Goal: Obtain resource: Download file/media

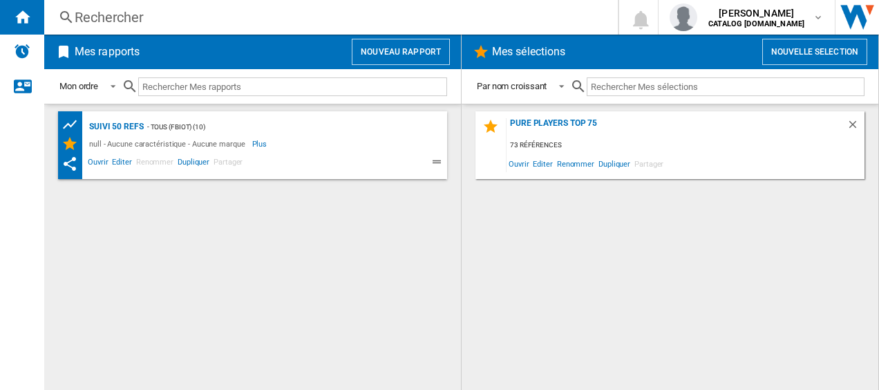
click at [155, 12] on div "Rechercher" at bounding box center [328, 17] width 507 height 19
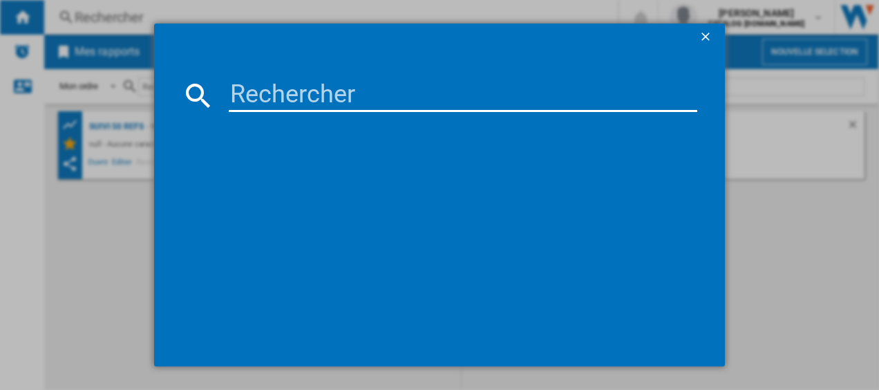
click at [254, 90] on input at bounding box center [463, 95] width 469 height 33
paste input "CF8C20E0"
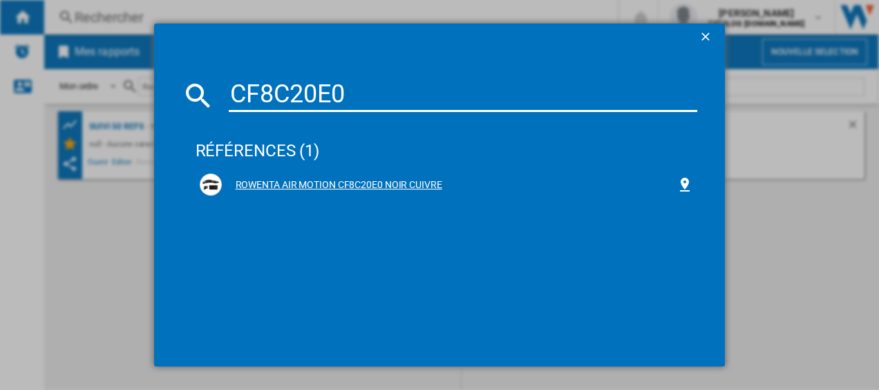
type input "CF8C20E0"
click at [287, 189] on div "ROWENTA AIR MOTION CF8C20E0 NOIR CUIVRE" at bounding box center [449, 185] width 455 height 14
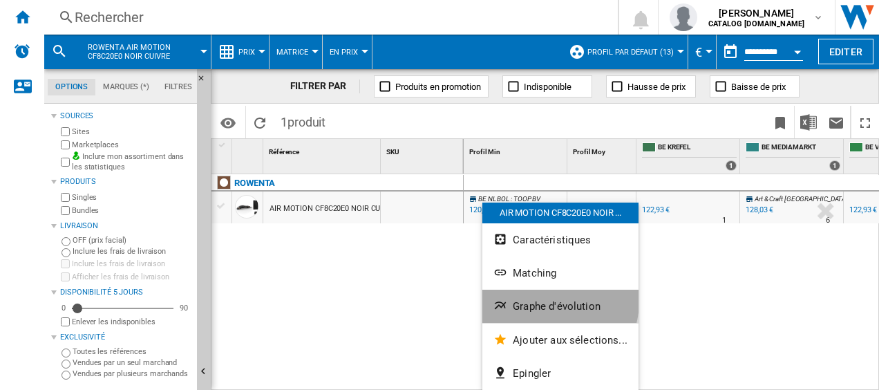
click at [541, 300] on span "Graphe d'évolution" at bounding box center [556, 306] width 88 height 12
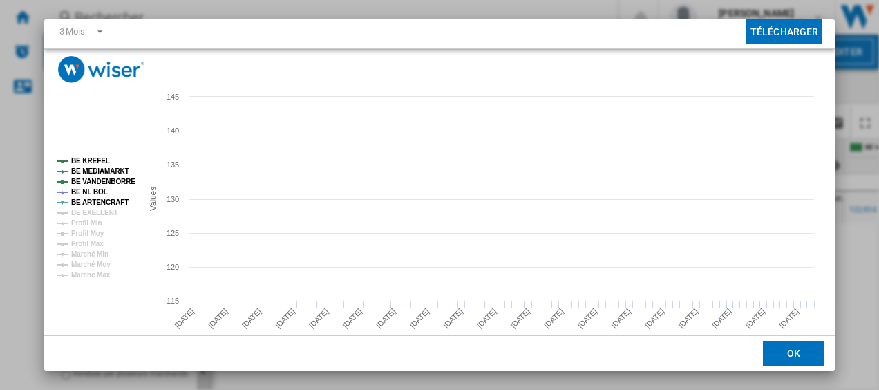
scroll to position [81, 0]
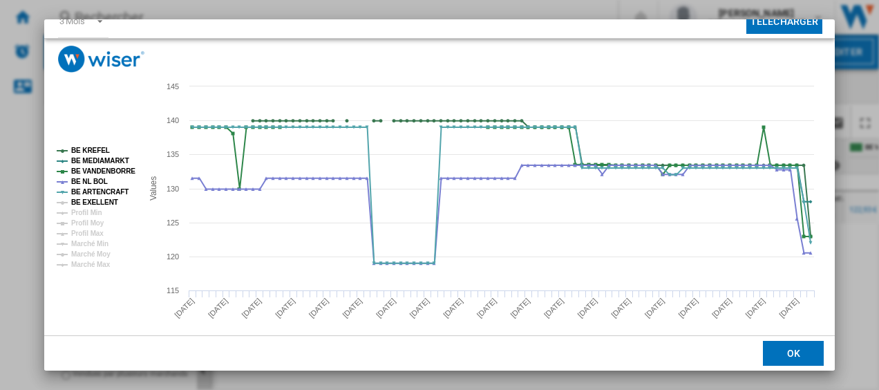
click at [95, 202] on tspan "BE EXELLENT" at bounding box center [94, 202] width 47 height 8
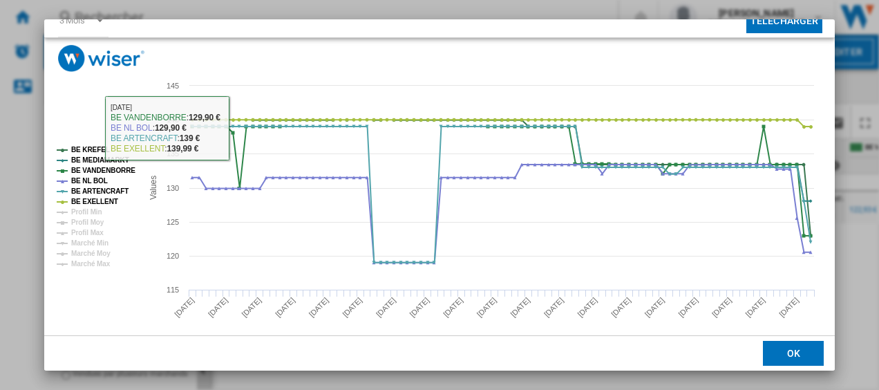
scroll to position [84, 0]
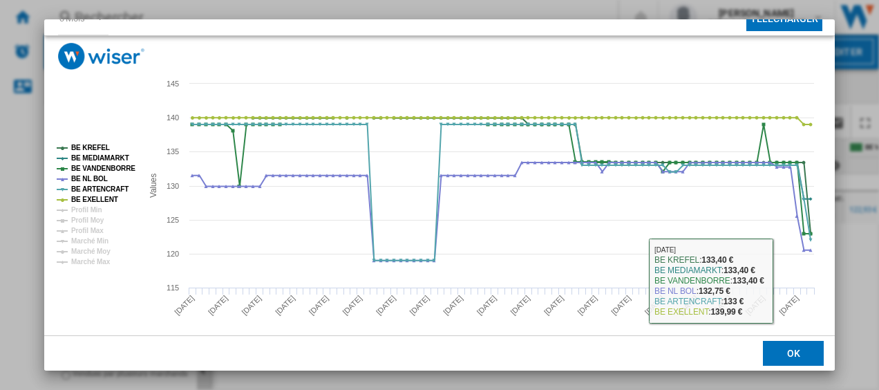
click at [787, 358] on button "OK" at bounding box center [793, 353] width 61 height 25
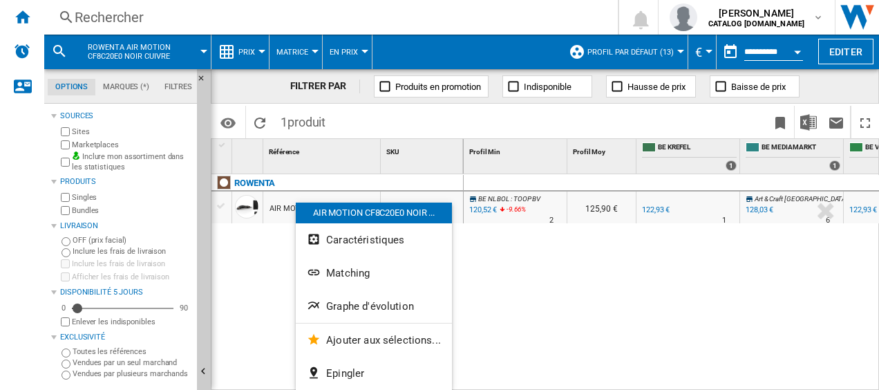
click at [519, 284] on div at bounding box center [439, 195] width 879 height 390
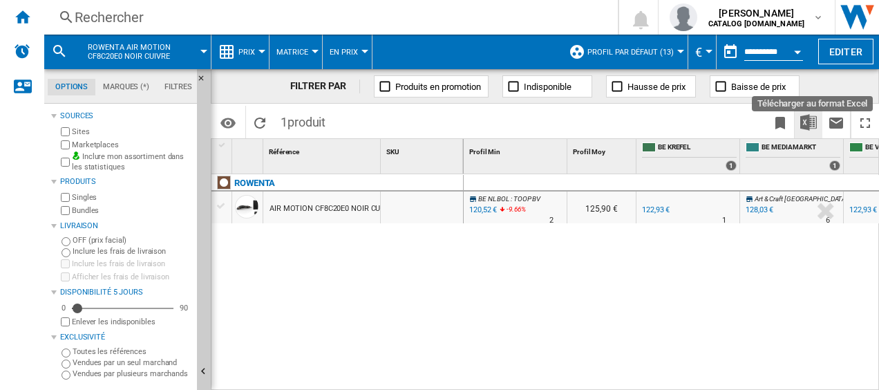
click at [806, 122] on img "Télécharger au format Excel" at bounding box center [808, 122] width 17 height 17
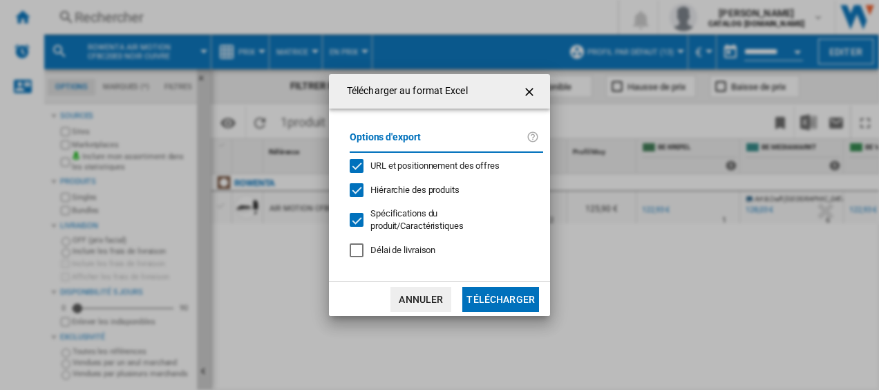
click at [389, 251] on span "Délai de livraison" at bounding box center [402, 249] width 65 height 10
click at [495, 296] on button "Télécharger" at bounding box center [500, 299] width 77 height 25
